Goal: Information Seeking & Learning: Learn about a topic

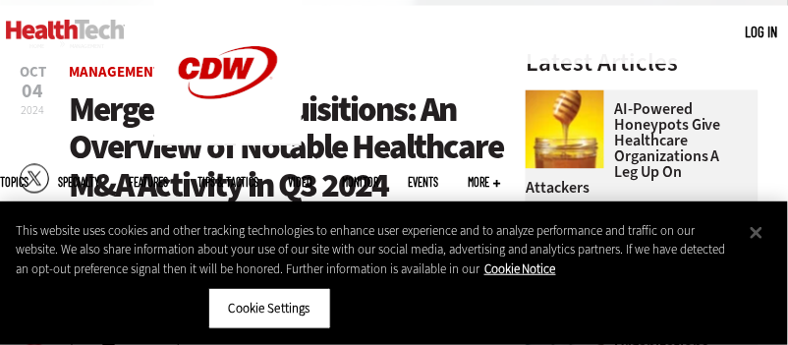
scroll to position [445, 0]
click at [746, 117] on link "AI-Powered Honeypots Give Healthcare Organizations a Leg Up on Attackers" at bounding box center [636, 149] width 221 height 94
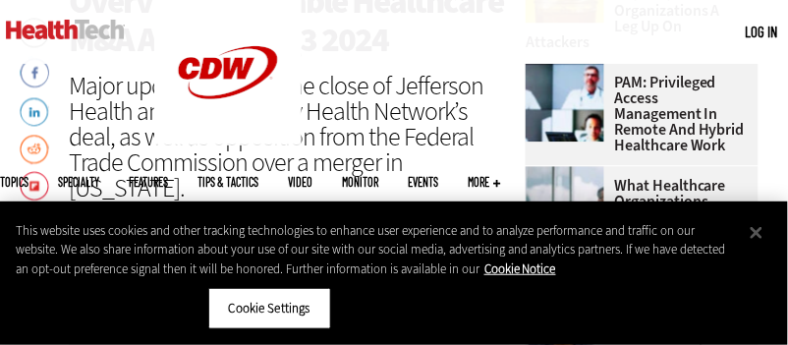
scroll to position [590, 0]
